Goal: Navigation & Orientation: Find specific page/section

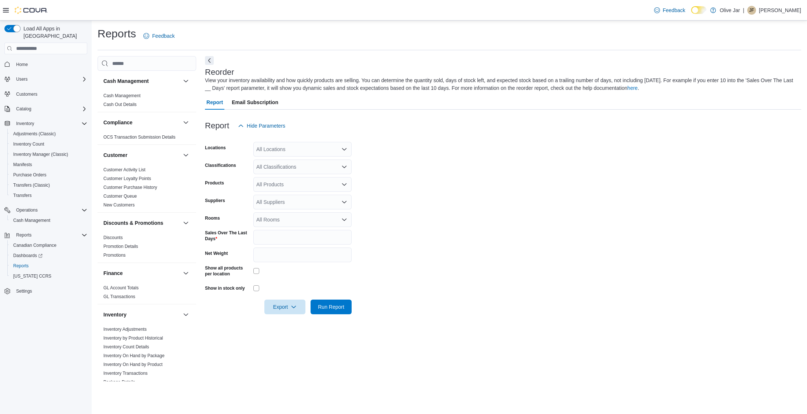
click at [41, 61] on button "Home" at bounding box center [45, 64] width 89 height 11
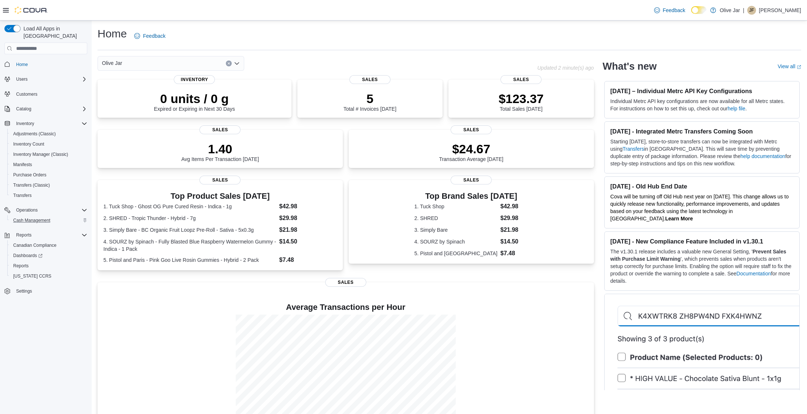
click at [59, 216] on div "Cash Management" at bounding box center [48, 220] width 77 height 9
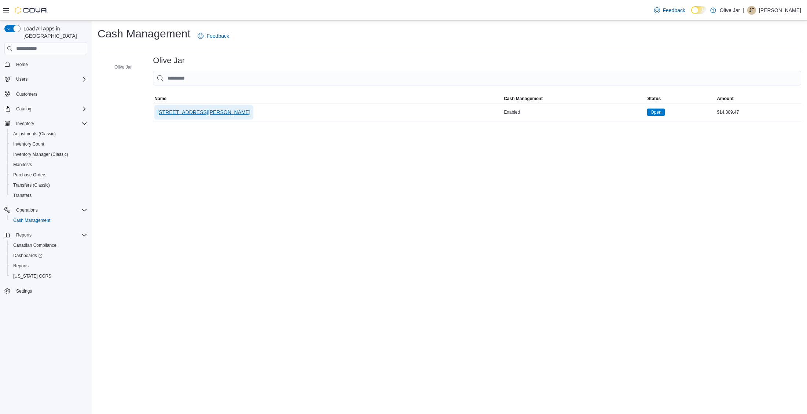
click at [184, 111] on span "[STREET_ADDRESS][PERSON_NAME]" at bounding box center [203, 111] width 93 height 7
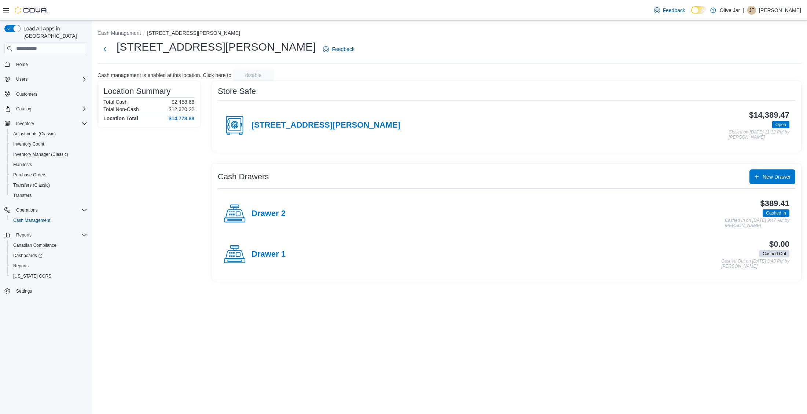
click at [268, 204] on div "Drawer 2" at bounding box center [255, 214] width 62 height 22
